Goal: Information Seeking & Learning: Find specific page/section

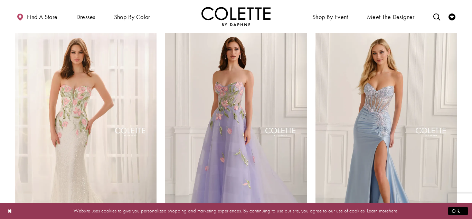
scroll to position [295, 0]
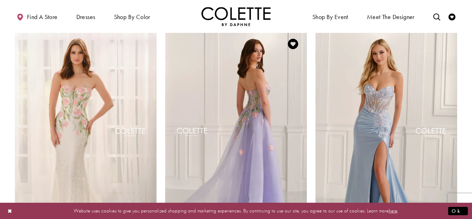
click at [235, 82] on img "Visit Colette by Daphne Style No. CL6103 Page" at bounding box center [236, 133] width 142 height 206
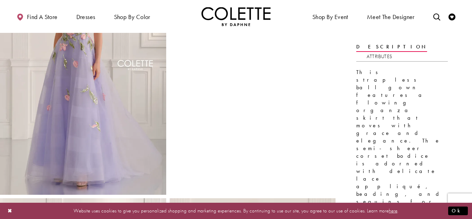
scroll to position [88, 0]
click at [94, 83] on img "Full size Style CL6103 Colette by Daphne #0 default Lilac/Multi frontface verti…" at bounding box center [83, 69] width 166 height 249
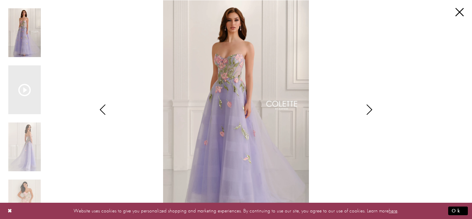
click at [370, 106] on icon "Style CL6103 Colette by Daphne Views dialog" at bounding box center [369, 109] width 17 height 10
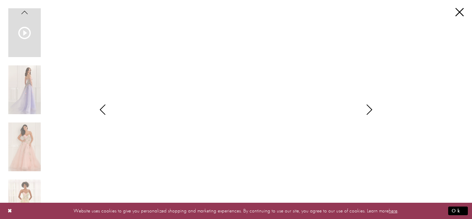
click at [370, 107] on icon "Style CL6103 Colette by Daphne Views dialog" at bounding box center [369, 109] width 17 height 10
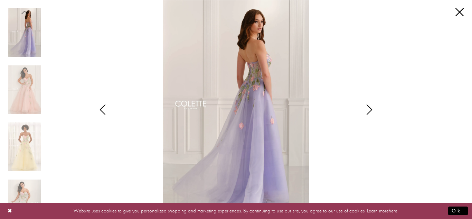
click at [370, 107] on icon "Style CL6103 Colette by Daphne Views dialog" at bounding box center [369, 109] width 17 height 10
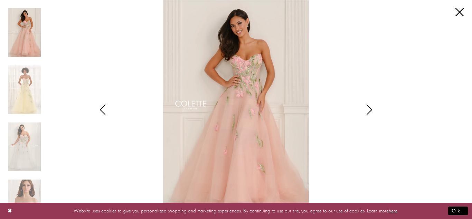
click at [370, 107] on icon "Style CL6103 Colette by Daphne Views dialog" at bounding box center [369, 109] width 17 height 10
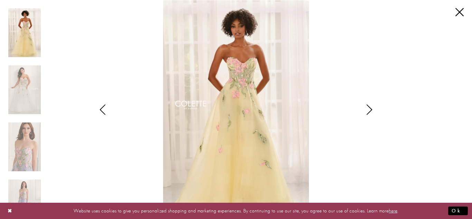
drag, startPoint x: 256, startPoint y: 82, endPoint x: 254, endPoint y: 53, distance: 28.7
click at [254, 53] on img "Scroll List" at bounding box center [235, 109] width 249 height 219
click at [246, 89] on img "Scroll List" at bounding box center [235, 109] width 249 height 219
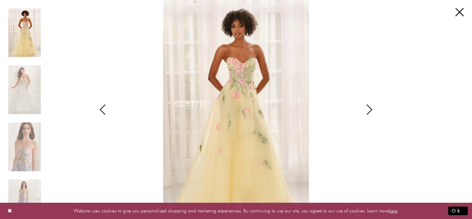
click at [246, 89] on img "Scroll List" at bounding box center [235, 109] width 249 height 219
click at [457, 13] on link "Close" at bounding box center [459, 12] width 8 height 8
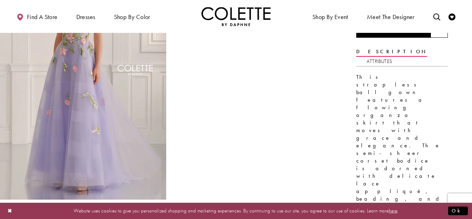
scroll to position [81, 0]
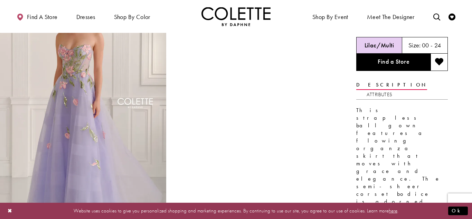
scroll to position [0, 0]
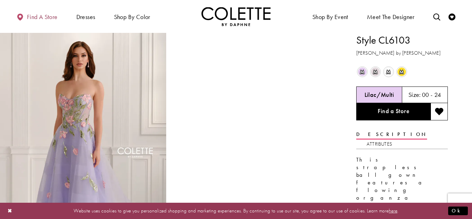
click at [39, 15] on span "Find a store" at bounding box center [42, 16] width 31 height 7
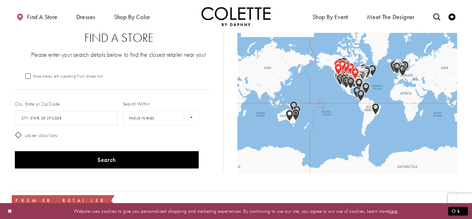
scroll to position [29, 0]
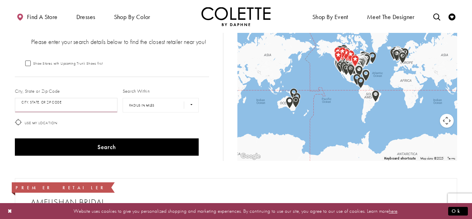
click at [88, 104] on input "City, State, or ZIP Code" at bounding box center [66, 105] width 103 height 15
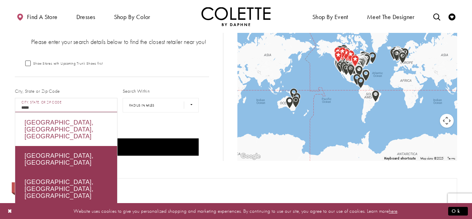
click at [76, 121] on div "Winnipeg, MB, Canada" at bounding box center [66, 129] width 102 height 33
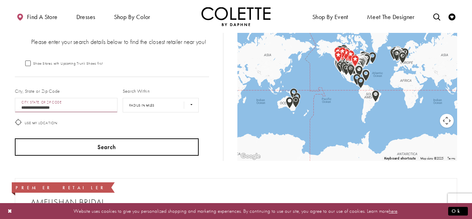
type input "**********"
click at [82, 142] on button "Search" at bounding box center [107, 146] width 184 height 17
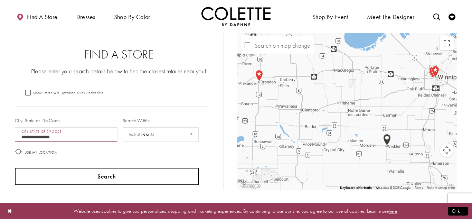
scroll to position [29, 0]
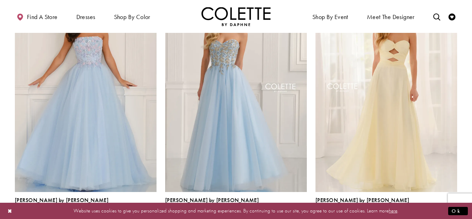
scroll to position [596, 0]
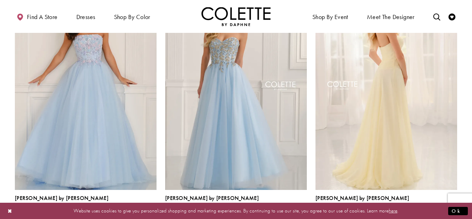
click at [402, 109] on img "Visit Colette by Daphne Style No. CL6113 Page" at bounding box center [386, 87] width 142 height 206
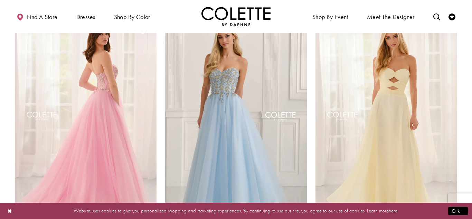
scroll to position [562, 0]
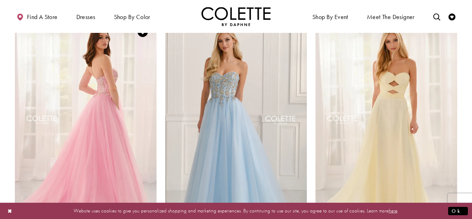
click at [136, 87] on img "Visit Colette by Daphne Style No. CL6107 Page" at bounding box center [86, 121] width 142 height 206
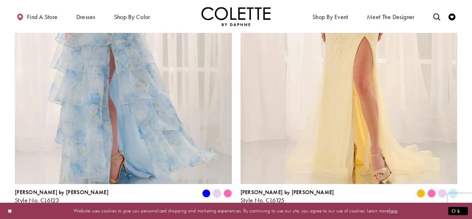
scroll to position [1221, 0]
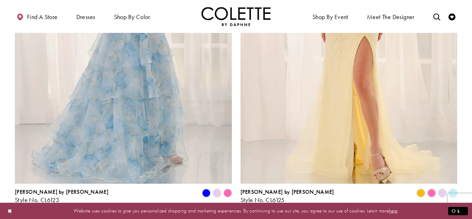
click at [160, 61] on img "Visit Colette by Daphne Style No. CL6123 Page" at bounding box center [123, 25] width 217 height 315
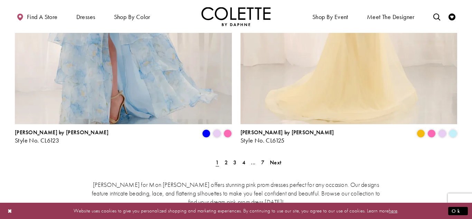
scroll to position [1279, 0]
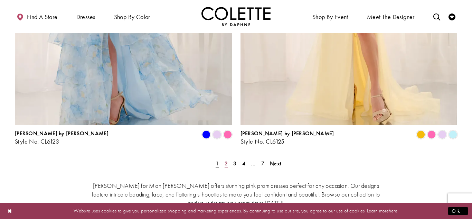
click at [225, 160] on span "2" at bounding box center [226, 163] width 3 height 7
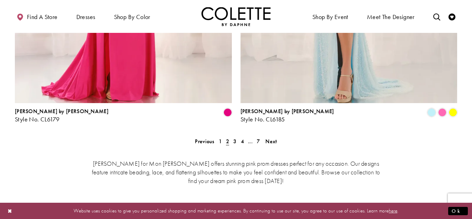
scroll to position [1303, 0]
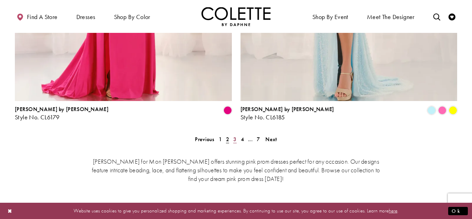
click at [235, 135] on span "3" at bounding box center [234, 138] width 3 height 7
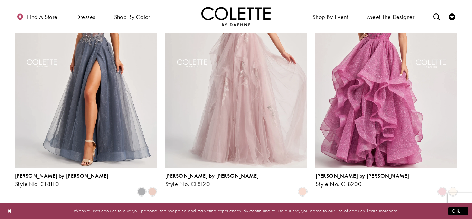
scroll to position [872, 0]
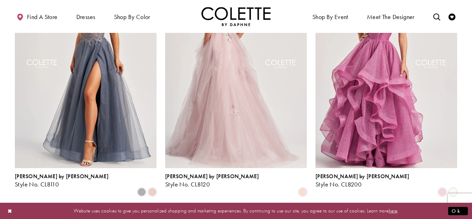
click at [275, 93] on img "Visit Colette by Daphne Style No. CL8120 Page" at bounding box center [236, 65] width 142 height 206
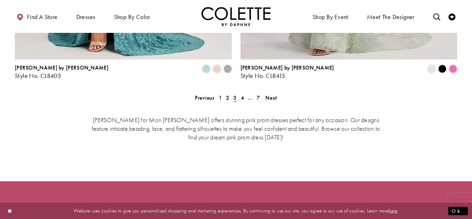
scroll to position [1344, 0]
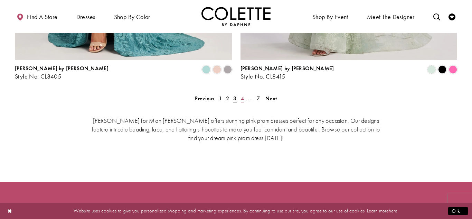
click at [241, 95] on span "4" at bounding box center [242, 98] width 3 height 7
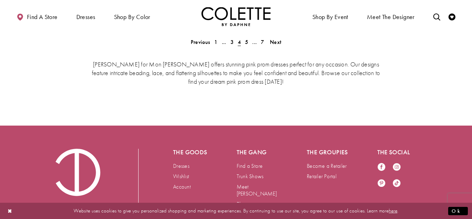
scroll to position [1403, 0]
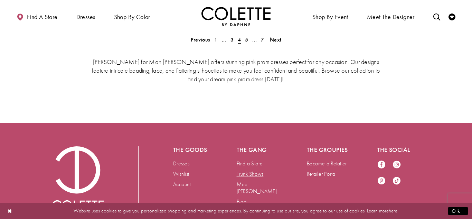
click at [258, 170] on link "Trunk Shows" at bounding box center [250, 173] width 27 height 7
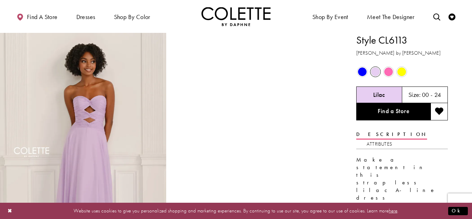
scroll to position [13, 0]
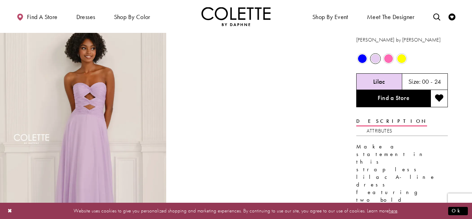
click at [401, 57] on span "Product color controls state depends on size chosen" at bounding box center [401, 58] width 9 height 9
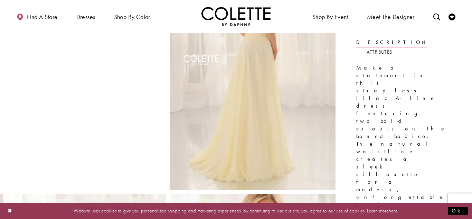
scroll to position [93, 0]
click at [277, 59] on img "Full size Style CL6113 Colette by Daphne #2 default Yellow backface vertical pi…" at bounding box center [253, 64] width 166 height 249
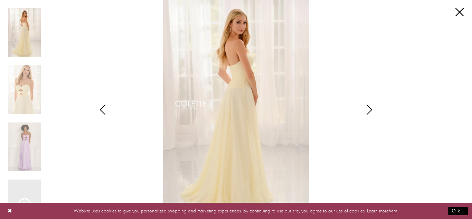
click at [372, 108] on icon "Style CL6113 Colette by Daphne Views dialog" at bounding box center [369, 109] width 17 height 10
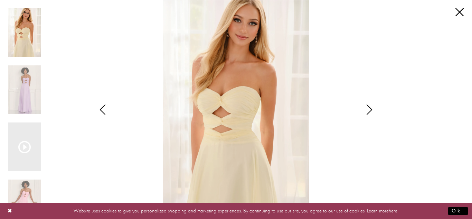
click at [372, 108] on icon "Style CL6113 Colette by Daphne Views dialog" at bounding box center [369, 109] width 17 height 10
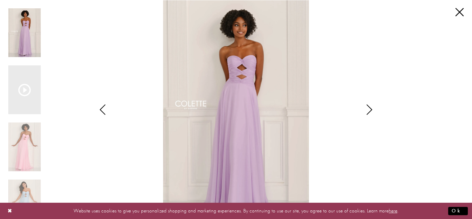
click at [372, 108] on icon "Style CL6113 Colette by Daphne Views dialog" at bounding box center [369, 109] width 17 height 10
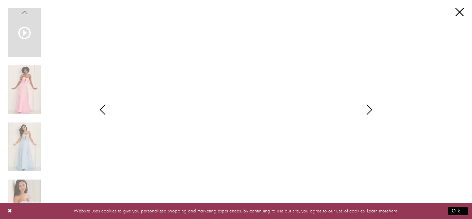
click at [372, 108] on icon "Style CL6113 Colette by Daphne Views dialog" at bounding box center [369, 109] width 17 height 10
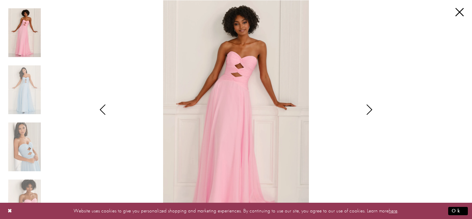
click at [372, 108] on icon "Style CL6113 Colette by Daphne Views dialog" at bounding box center [369, 109] width 17 height 10
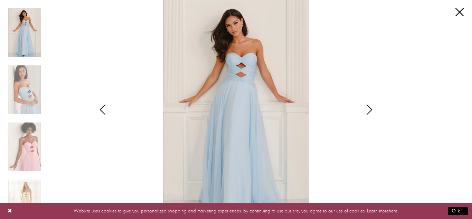
click at [372, 108] on icon "Style CL6113 Colette by Daphne Views dialog" at bounding box center [369, 109] width 17 height 10
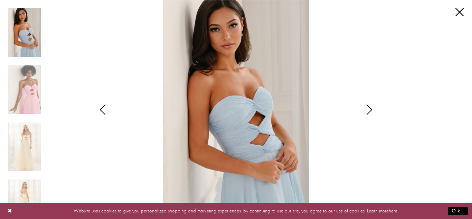
click at [372, 108] on icon "Style CL6113 Colette by Daphne Views dialog" at bounding box center [369, 109] width 17 height 10
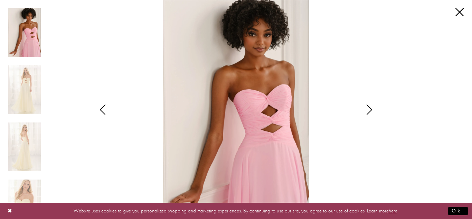
click at [372, 108] on icon "Style CL6113 Colette by Daphne Views dialog" at bounding box center [369, 109] width 17 height 10
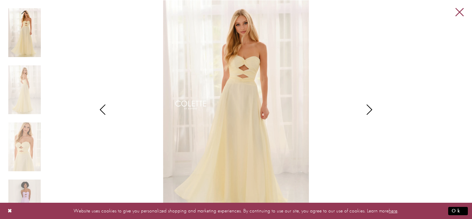
click at [457, 11] on link "Close" at bounding box center [459, 12] width 8 height 8
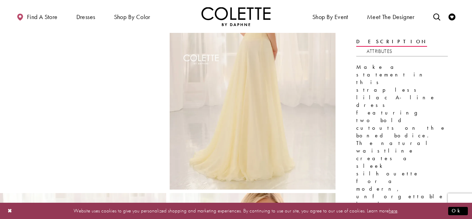
scroll to position [0, 0]
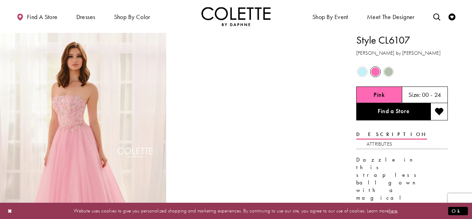
click at [390, 70] on span "Product color controls state depends on size chosen" at bounding box center [388, 71] width 9 height 9
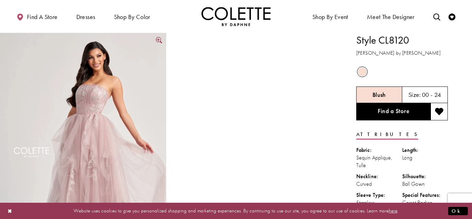
click at [137, 104] on img "Full size Style CL8120 Colette by Daphne #0 default Blush frontface vertical pi…" at bounding box center [83, 157] width 166 height 249
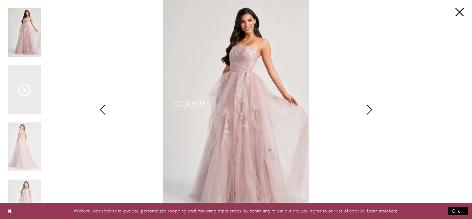
click at [371, 107] on icon "Style CL8120 Colette by Daphne Views dialog" at bounding box center [369, 109] width 17 height 10
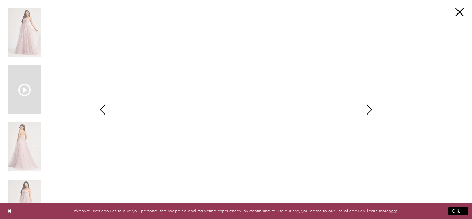
click at [371, 107] on icon "Style CL8120 Colette by Daphne Views dialog" at bounding box center [369, 109] width 17 height 10
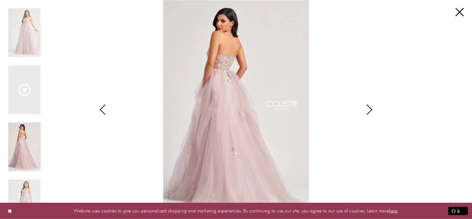
click at [371, 107] on icon "Style CL8120 Colette by Daphne Views dialog" at bounding box center [369, 109] width 17 height 10
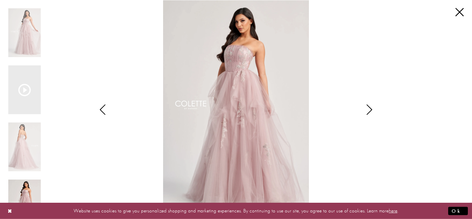
click at [371, 107] on icon "Style CL8120 Colette by Daphne Views dialog" at bounding box center [369, 109] width 17 height 10
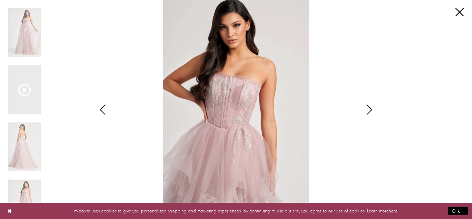
click at [371, 107] on icon "Style CL8120 Colette by Daphne Views dialog" at bounding box center [369, 109] width 17 height 10
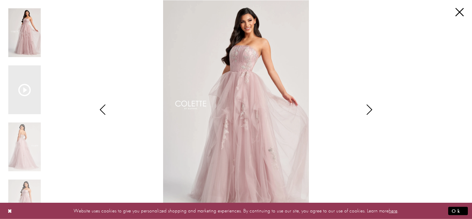
click at [372, 108] on icon "Style CL8120 Colette by Daphne Views dialog" at bounding box center [369, 109] width 17 height 10
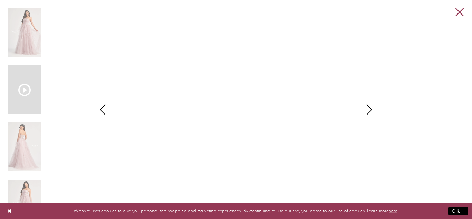
click at [460, 11] on link "Close" at bounding box center [459, 12] width 8 height 8
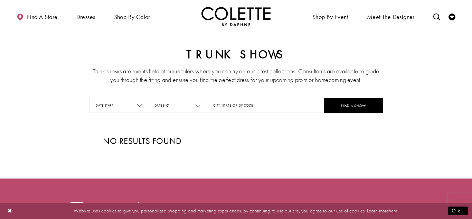
click at [141, 107] on icon "Focus on Date Start" at bounding box center [139, 105] width 5 height 5
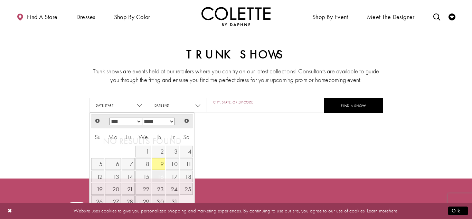
click at [245, 106] on input "City, State, or ZIP Code" at bounding box center [266, 105] width 118 height 15
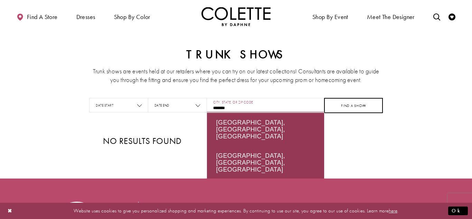
click at [362, 109] on button "FIND A SHOW" at bounding box center [353, 105] width 59 height 15
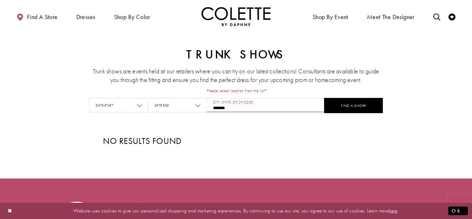
click at [242, 106] on input "********" at bounding box center [266, 105] width 118 height 15
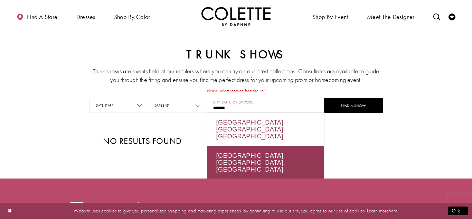
click at [243, 117] on div "Winnipeg, MB, Canada" at bounding box center [265, 129] width 117 height 33
type input "**********"
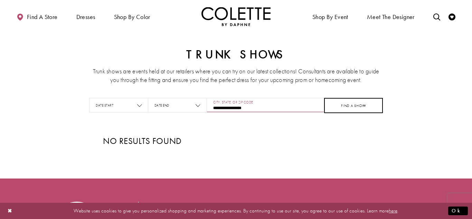
click at [327, 106] on button "FIND A SHOW" at bounding box center [353, 105] width 59 height 15
click at [137, 101] on div at bounding box center [139, 105] width 5 height 9
click at [139, 104] on icon "Focus on Date Start" at bounding box center [139, 105] width 5 height 5
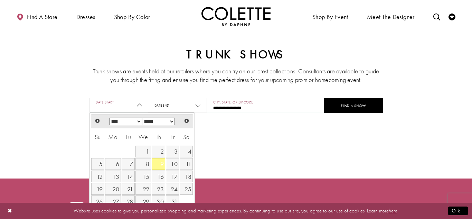
click at [159, 163] on link "9" at bounding box center [158, 164] width 13 height 12
type input "**********"
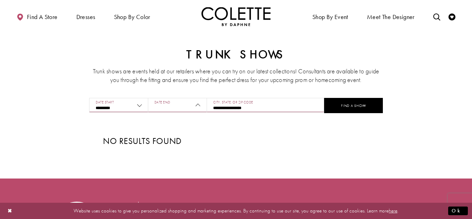
click at [170, 108] on input "Date End" at bounding box center [177, 105] width 59 height 15
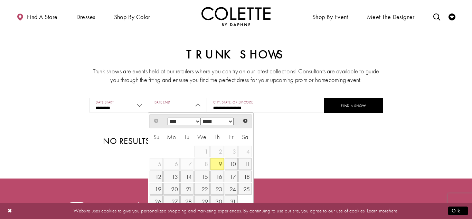
click at [199, 120] on select "*** *** ***" at bounding box center [184, 121] width 33 height 8
click at [223, 165] on link "6" at bounding box center [216, 164] width 13 height 12
type input "**********"
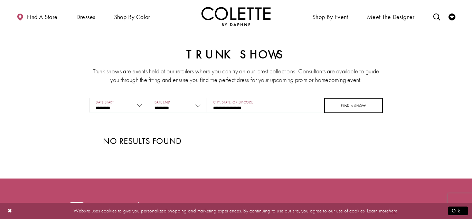
click at [346, 106] on button "FIND A SHOW" at bounding box center [353, 105] width 59 height 15
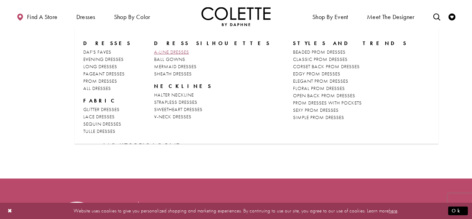
click at [154, 51] on span "A-LINE DRESSES" at bounding box center [171, 52] width 35 height 6
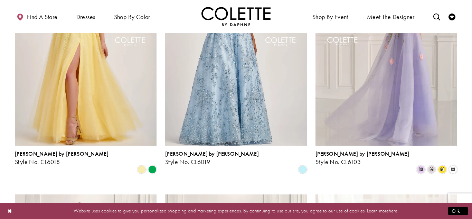
scroll to position [637, 0]
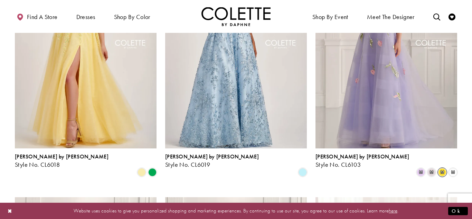
click at [442, 168] on span "m" at bounding box center [442, 172] width 8 height 8
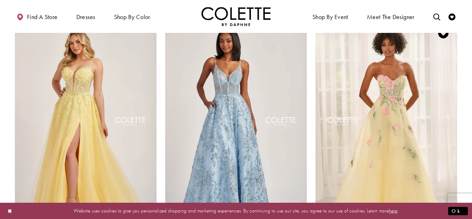
scroll to position [562, 0]
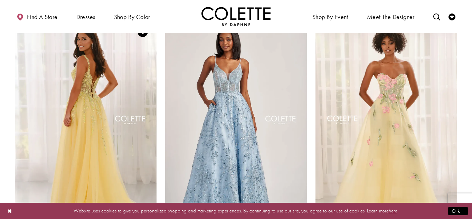
click at [147, 127] on img "Visit Colette by Daphne Style No. CL6018 Page" at bounding box center [86, 121] width 142 height 206
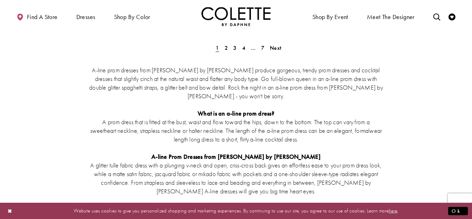
scroll to position [1396, 0]
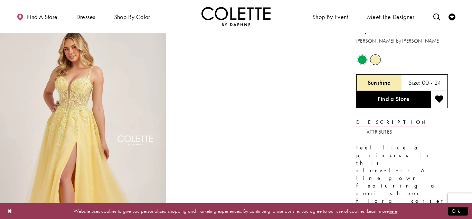
scroll to position [15, 0]
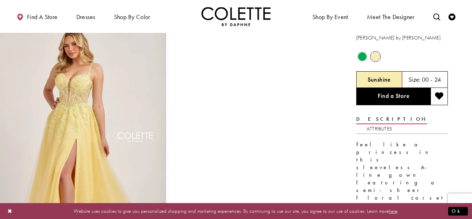
click at [372, 59] on span "Product color controls state depends on size chosen" at bounding box center [375, 56] width 9 height 9
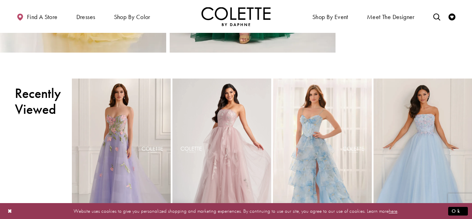
scroll to position [484, 0]
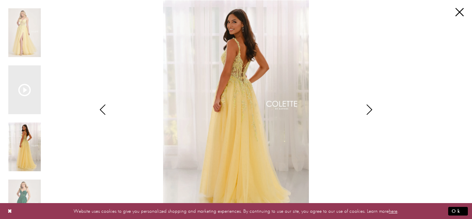
click at [368, 111] on icon "Style CL6018 Colette by Daphne Views dialog" at bounding box center [369, 109] width 17 height 10
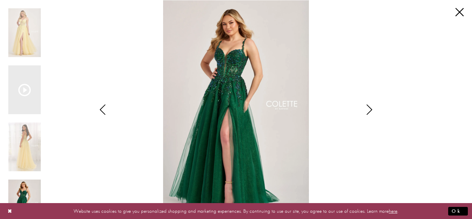
click at [368, 111] on icon "Style CL6018 Colette by Daphne Views dialog" at bounding box center [369, 109] width 17 height 10
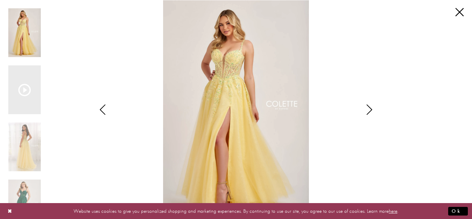
click at [368, 111] on icon "Style CL6018 Colette by Daphne Views dialog" at bounding box center [369, 109] width 17 height 10
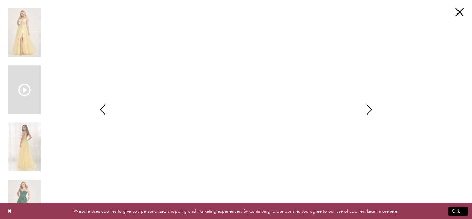
click at [368, 111] on icon "Style CL6018 Colette by Daphne Views dialog" at bounding box center [369, 109] width 17 height 10
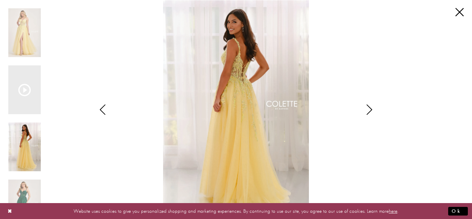
click at [368, 111] on icon "Style CL6018 Colette by Daphne Views dialog" at bounding box center [369, 109] width 17 height 10
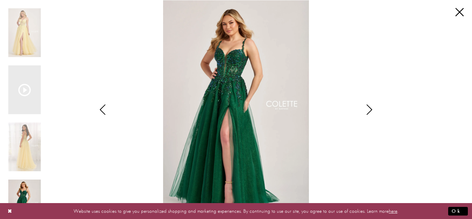
click at [368, 111] on icon "Style CL6018 Colette by Daphne Views dialog" at bounding box center [369, 109] width 17 height 10
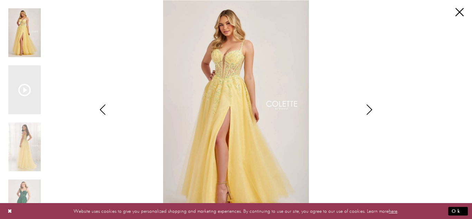
click at [368, 111] on icon "Style CL6018 Colette by Daphne Views dialog" at bounding box center [369, 109] width 17 height 10
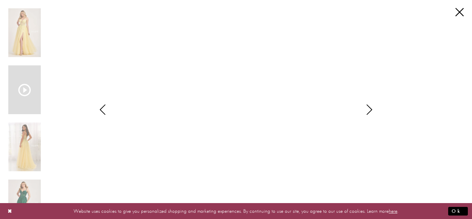
click at [416, 30] on div "**********" at bounding box center [235, 109] width 455 height 219
click at [102, 108] on icon "Style CL6018 Colette by Daphne Views dialog" at bounding box center [102, 109] width 17 height 10
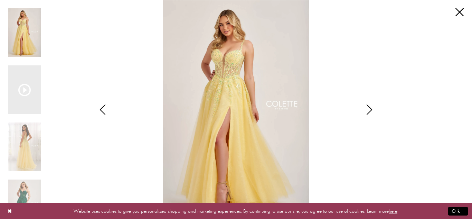
click at [101, 105] on icon "Style CL6018 Colette by Daphne Views dialog" at bounding box center [102, 109] width 17 height 10
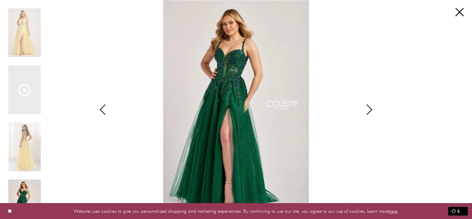
click at [101, 105] on icon "Style CL6018 Colette by Daphne Views dialog" at bounding box center [102, 109] width 17 height 10
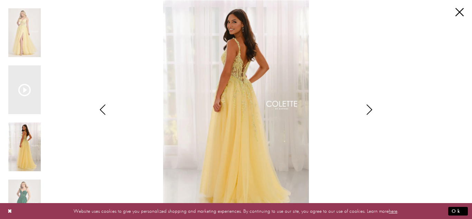
click at [101, 105] on icon "Style CL6018 Colette by Daphne Views dialog" at bounding box center [102, 109] width 17 height 10
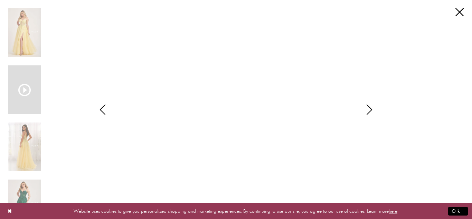
click at [101, 105] on icon "Style CL6018 Colette by Daphne Views dialog" at bounding box center [102, 109] width 17 height 10
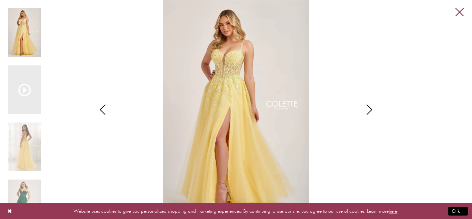
click at [458, 13] on link "Close" at bounding box center [459, 12] width 8 height 8
